Goal: Task Accomplishment & Management: Use online tool/utility

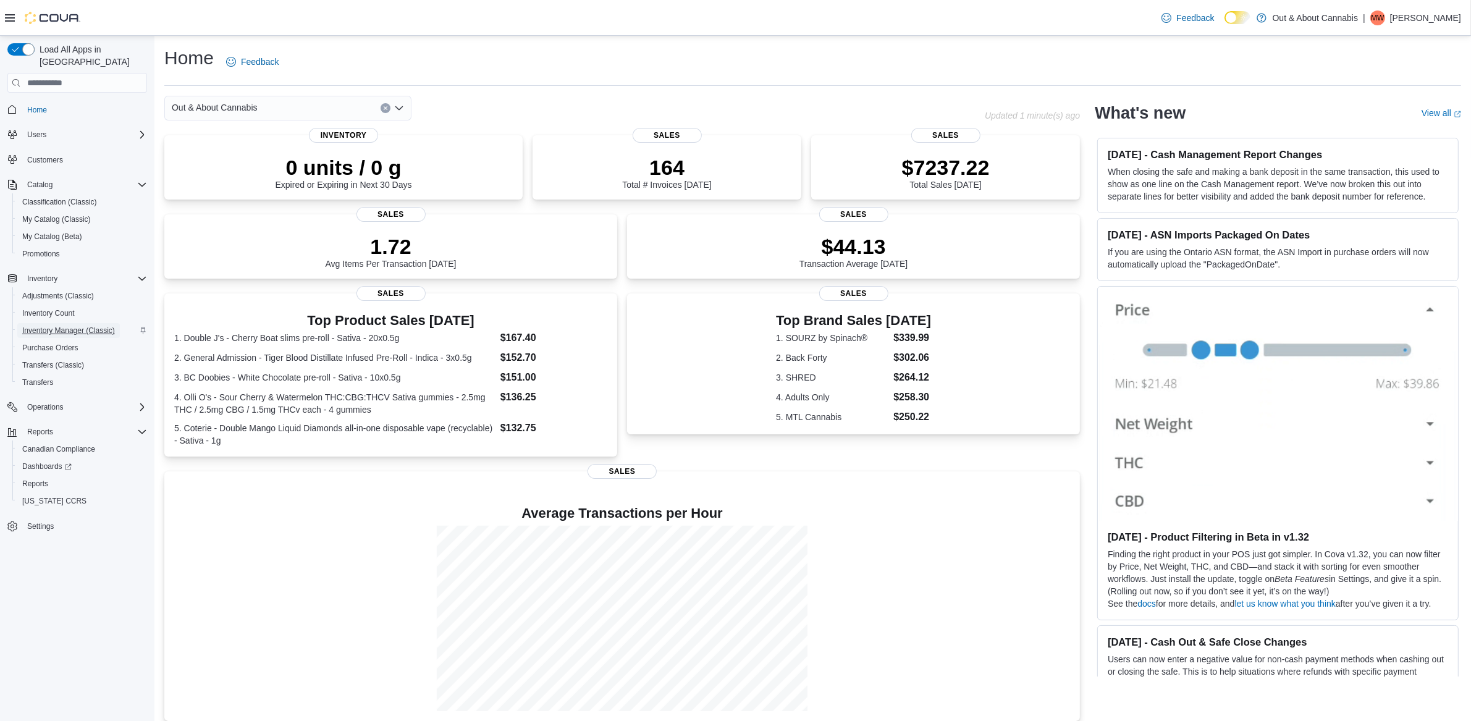
click at [72, 325] on span "Inventory Manager (Classic)" at bounding box center [68, 330] width 93 height 10
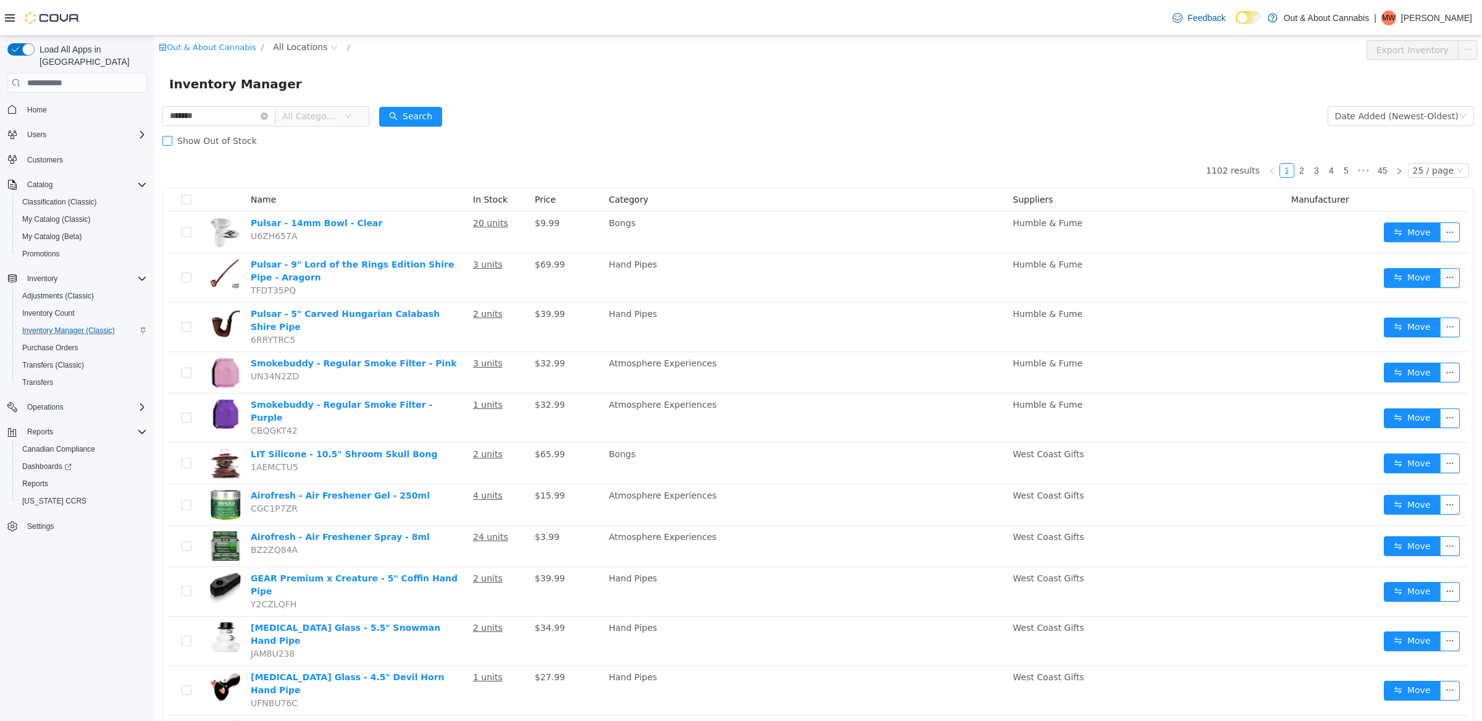
type input "*******"
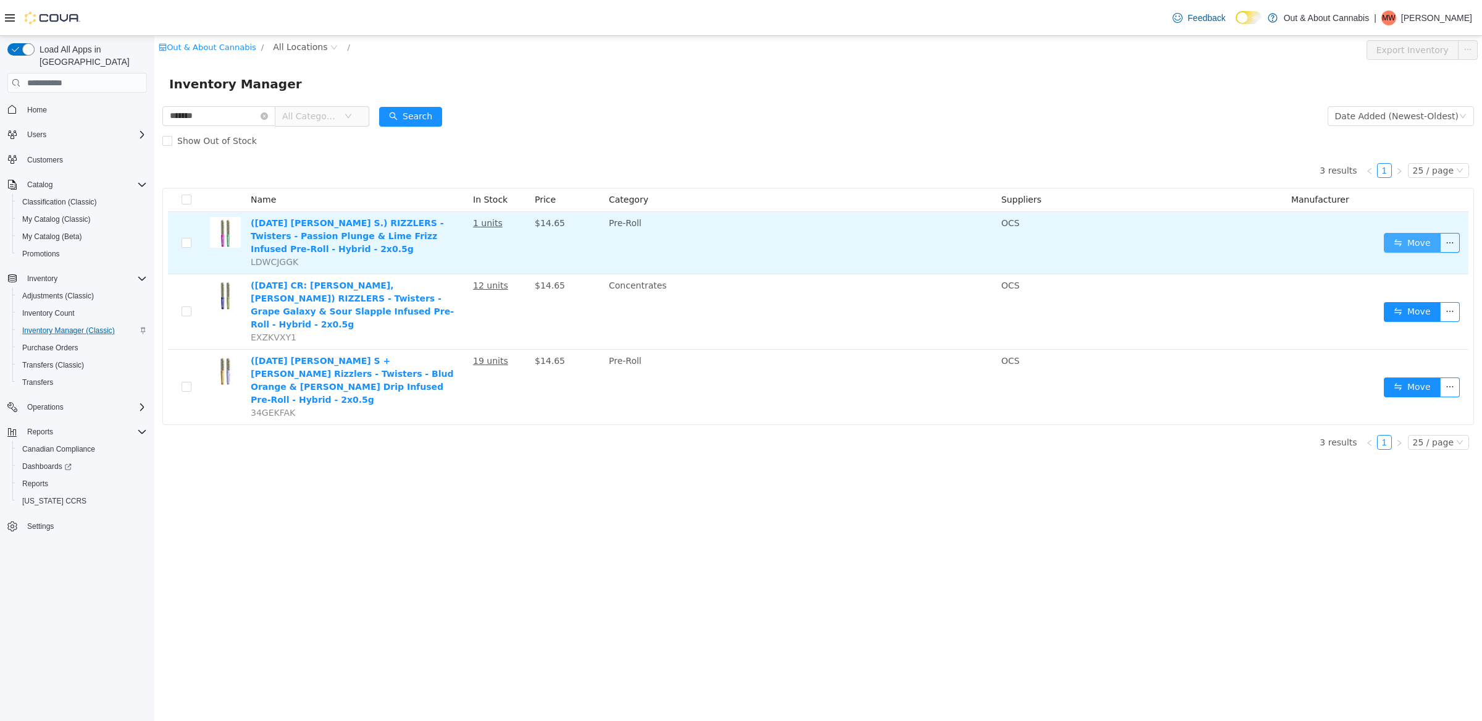
click at [1404, 233] on button "Move" at bounding box center [1412, 243] width 57 height 20
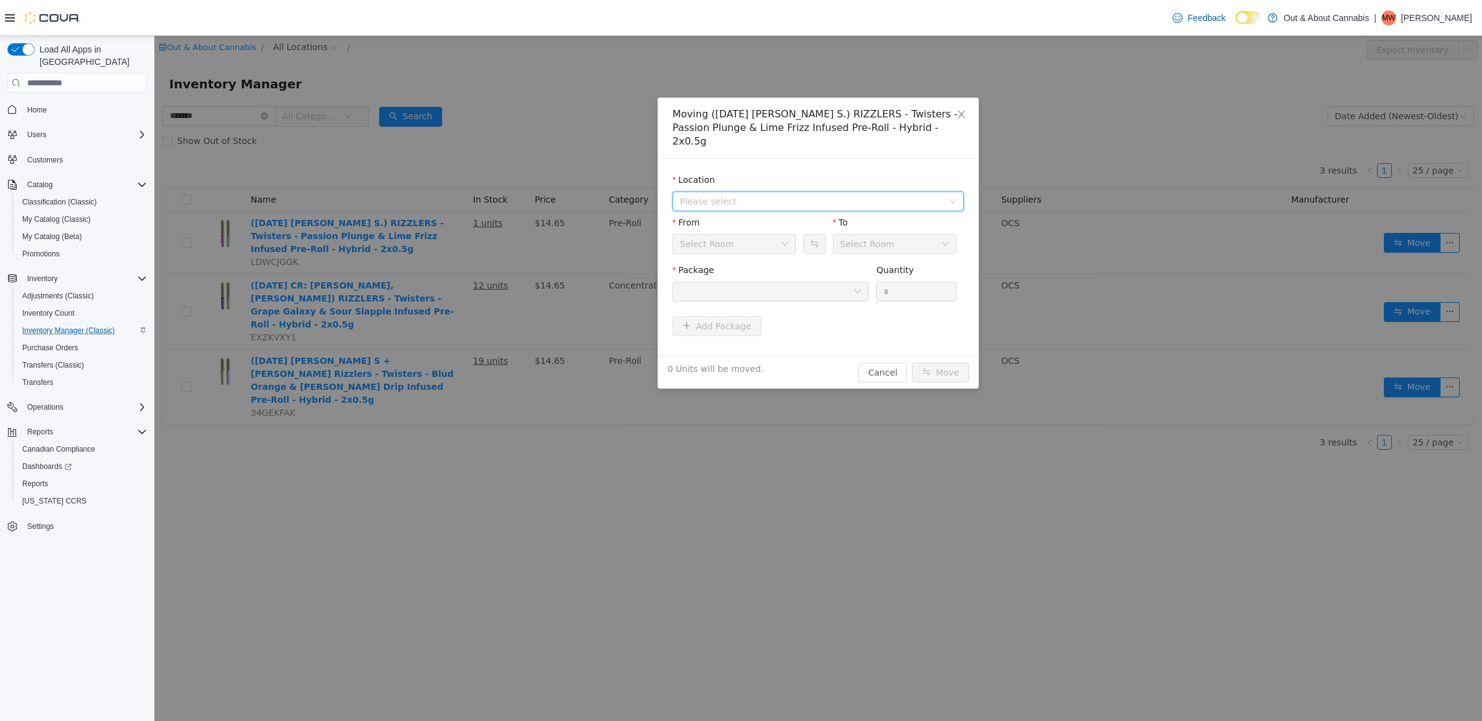
click at [921, 195] on span "Please select" at bounding box center [811, 201] width 263 height 12
click at [807, 232] on span "[STREET_ADDRESS][PERSON_NAME]" at bounding box center [782, 232] width 157 height 10
click at [762, 235] on div "Vault" at bounding box center [730, 244] width 101 height 19
drag, startPoint x: 740, startPoint y: 290, endPoint x: 762, endPoint y: 285, distance: 22.0
click at [741, 290] on li "HB - customer requests" at bounding box center [735, 295] width 124 height 20
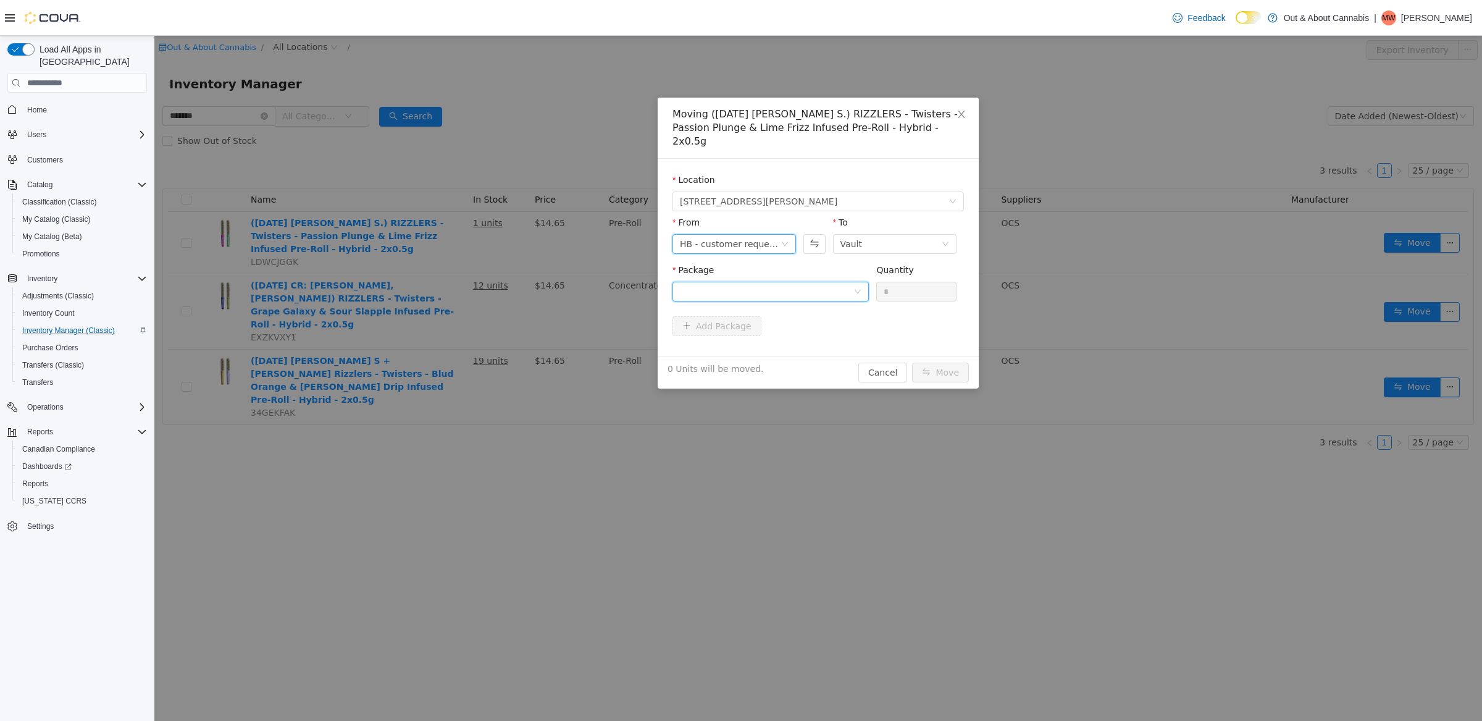
click at [791, 287] on div at bounding box center [767, 291] width 174 height 19
click at [725, 328] on li "ME250003294 Quantity : 1 Unit" at bounding box center [771, 329] width 196 height 33
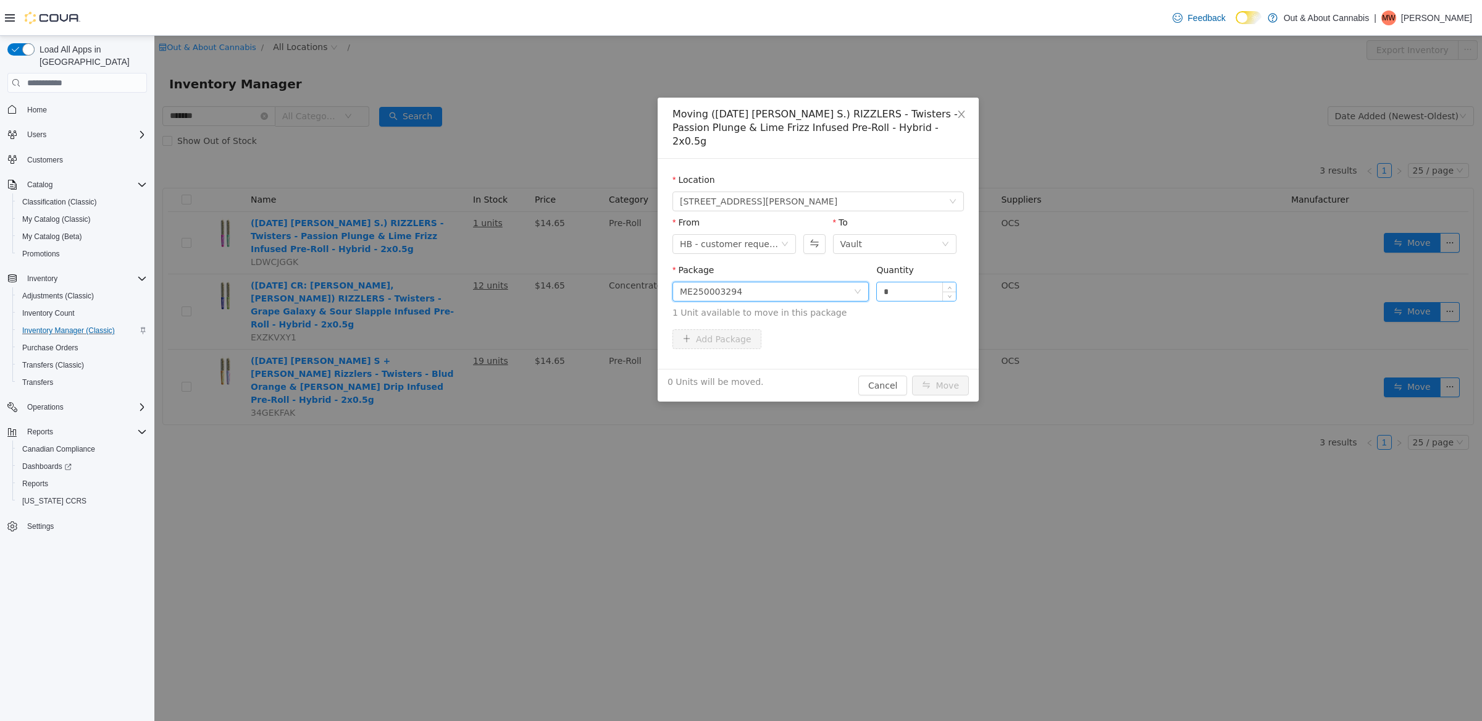
click at [915, 282] on input "*" at bounding box center [916, 291] width 79 height 19
type input "*"
click at [912, 376] on button "Move" at bounding box center [940, 386] width 57 height 20
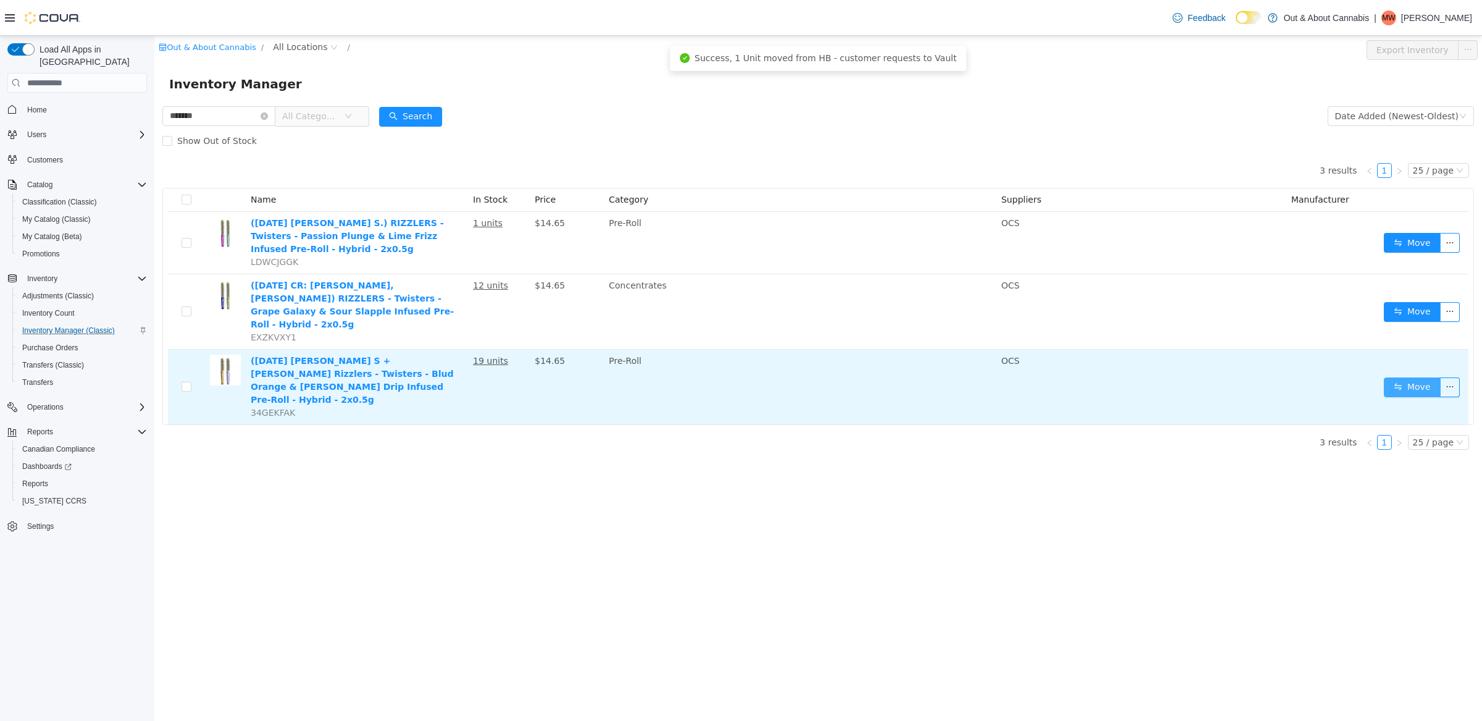
click at [1430, 377] on button "Move" at bounding box center [1412, 387] width 57 height 20
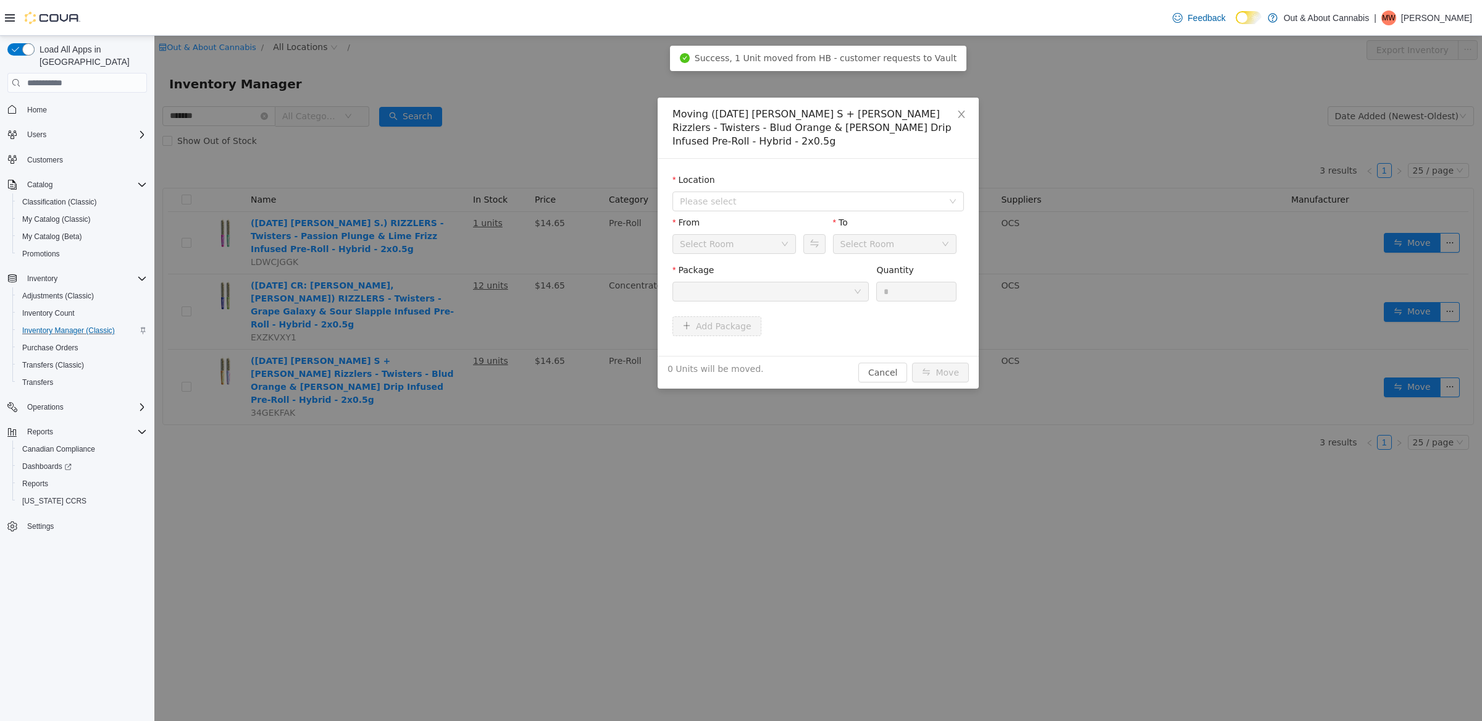
click at [842, 211] on div "Location Please select" at bounding box center [819, 195] width 292 height 43
click at [842, 208] on span "Please select" at bounding box center [814, 201] width 269 height 19
click at [765, 246] on span "[STREET_ADDRESS][PERSON_NAME]" at bounding box center [782, 246] width 157 height 10
click at [734, 246] on div "Vault" at bounding box center [730, 244] width 101 height 19
click at [739, 308] on li "HB - customer requests" at bounding box center [735, 308] width 124 height 20
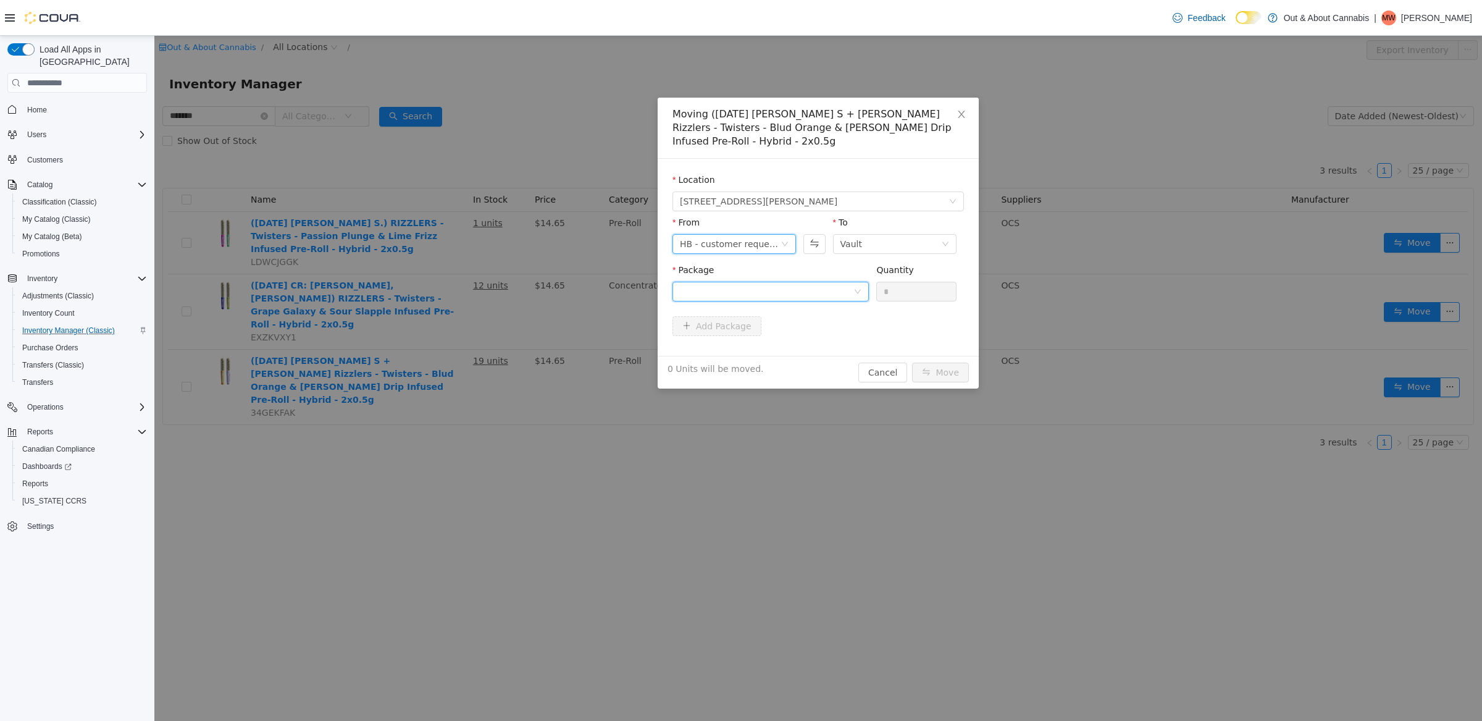
click at [787, 287] on div at bounding box center [767, 291] width 174 height 19
drag, startPoint x: 752, startPoint y: 342, endPoint x: 765, endPoint y: 339, distance: 13.8
click at [752, 342] on li "ME250005456 Quantity : 19 Units" at bounding box center [771, 342] width 196 height 33
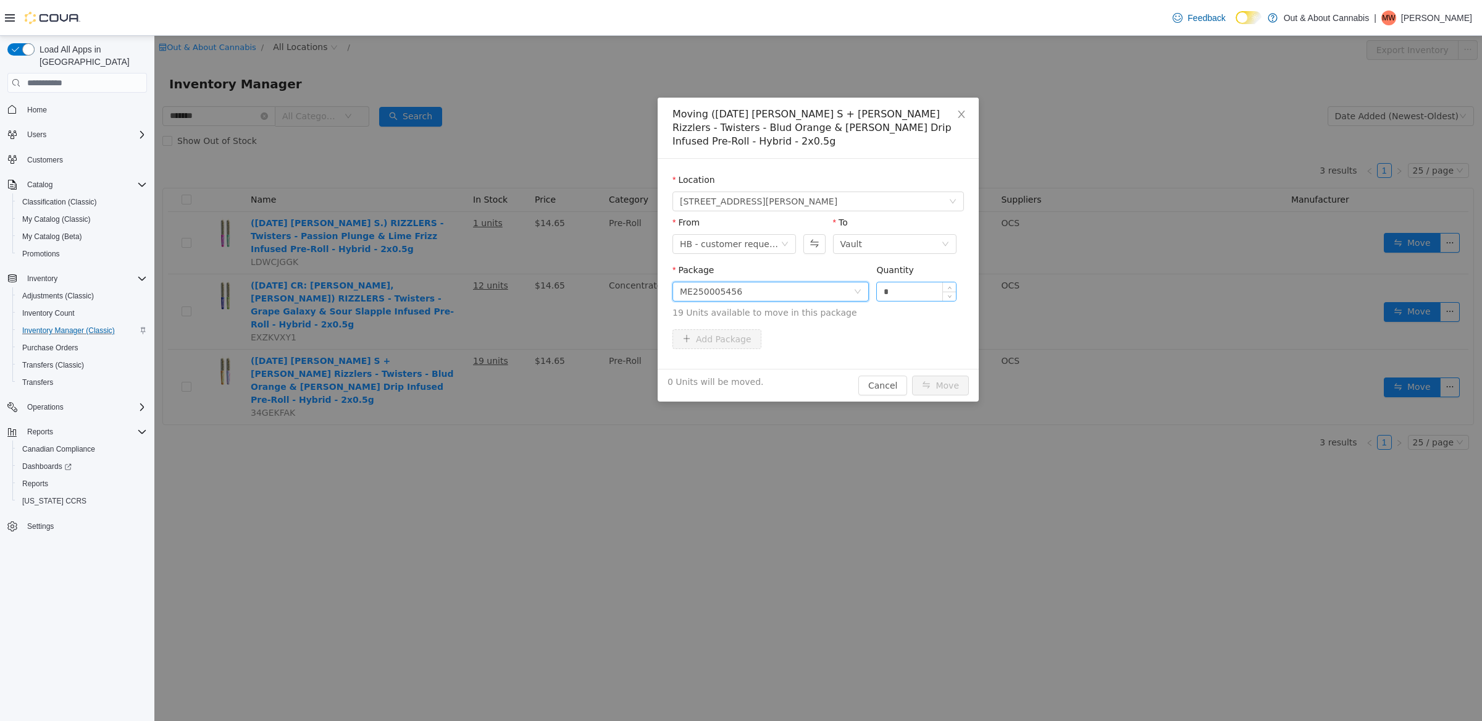
click at [893, 296] on input "*" at bounding box center [916, 291] width 79 height 19
type input "*"
click at [912, 376] on button "Move" at bounding box center [940, 386] width 57 height 20
